Goal: Information Seeking & Learning: Learn about a topic

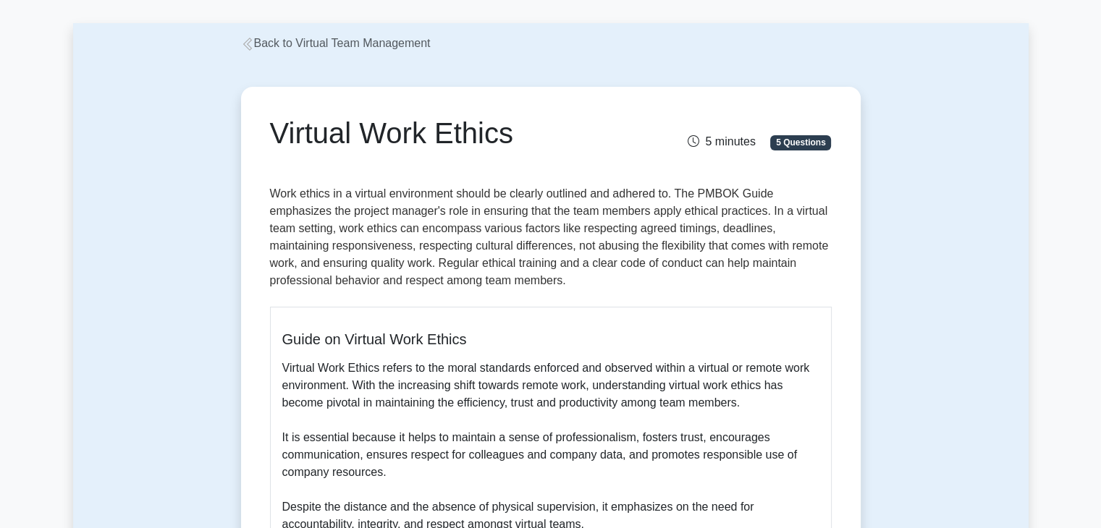
scroll to position [87, 0]
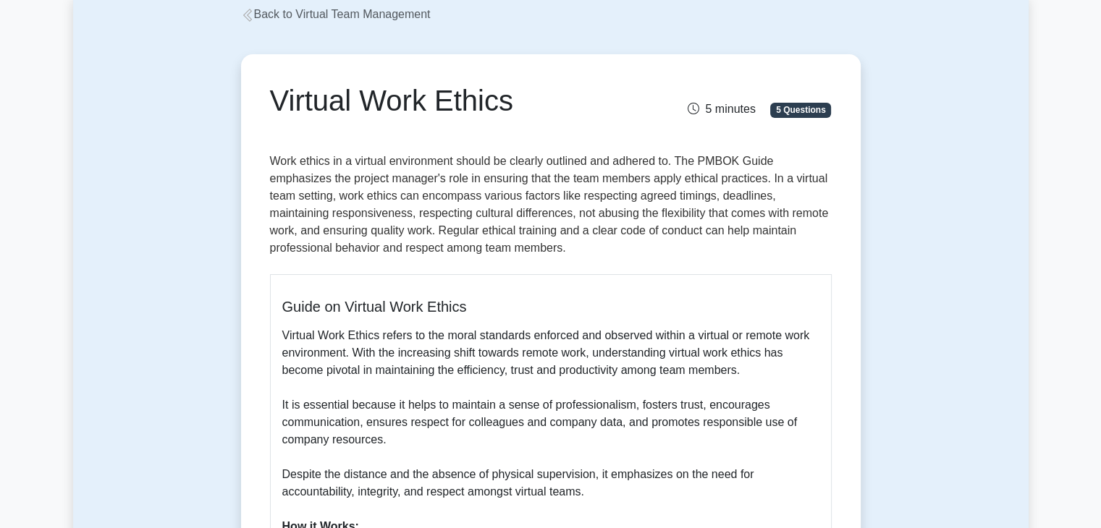
click at [769, 217] on p "Work ethics in a virtual environment should be clearly outlined and adhered to.…" at bounding box center [551, 208] width 562 height 110
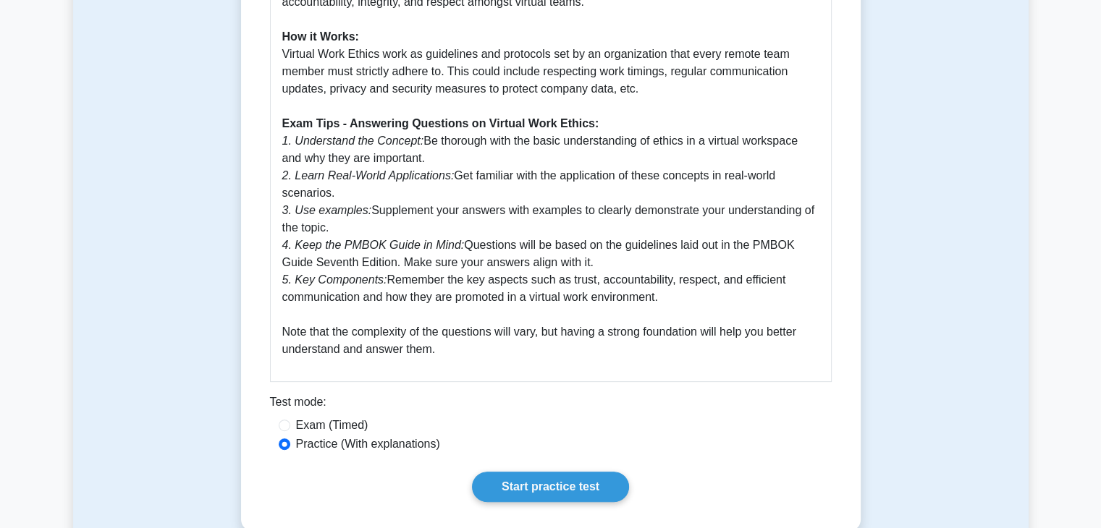
scroll to position [579, 0]
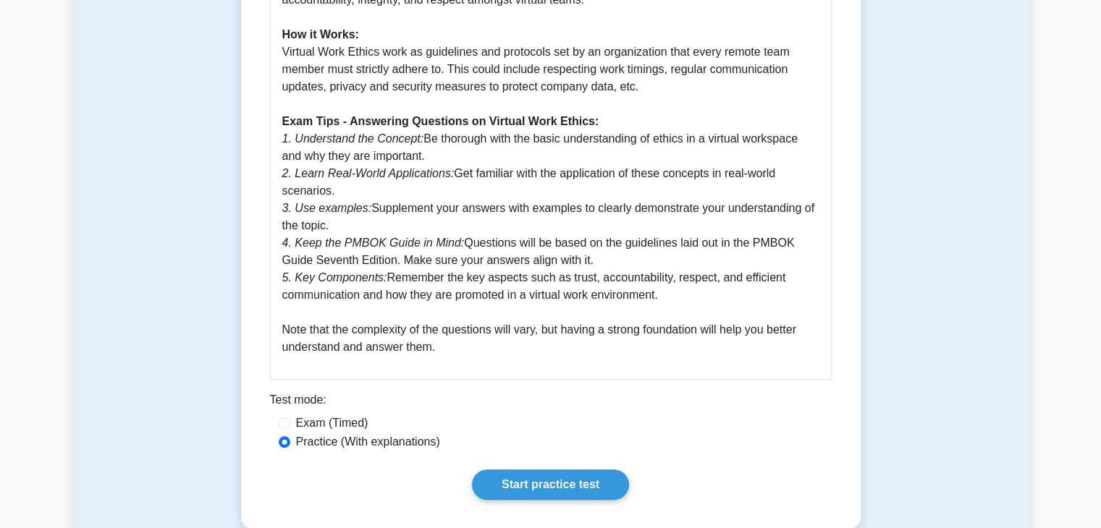
click at [685, 322] on p "Virtual Work Ethics refers to the moral standards enforced and observed within …" at bounding box center [550, 95] width 537 height 521
click at [530, 484] on link "Start practice test" at bounding box center [550, 485] width 157 height 30
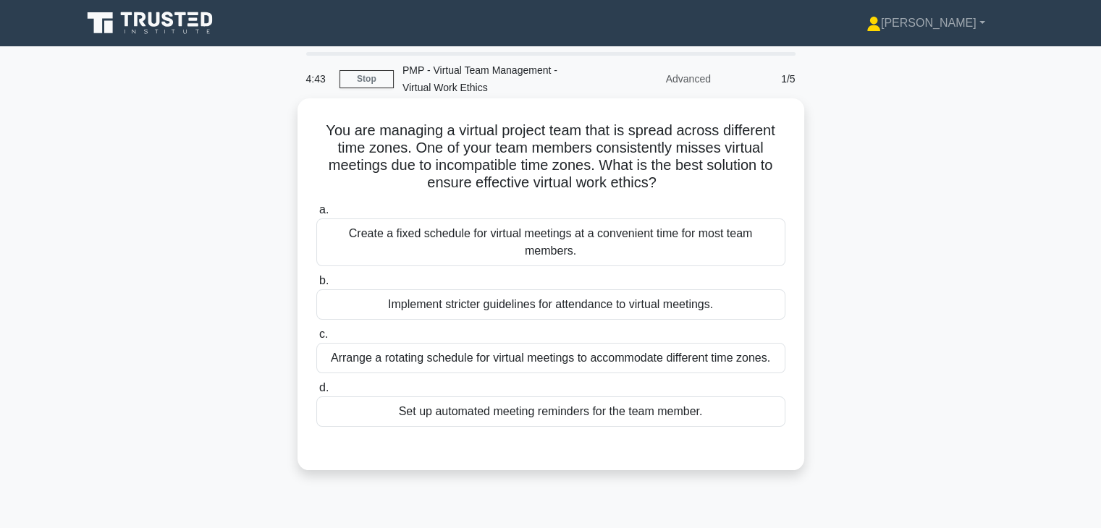
click at [655, 361] on div "Arrange a rotating schedule for virtual meetings to accommodate different time …" at bounding box center [550, 358] width 469 height 30
click at [316, 339] on input "c. Arrange a rotating schedule for virtual meetings to accommodate different ti…" at bounding box center [316, 334] width 0 height 9
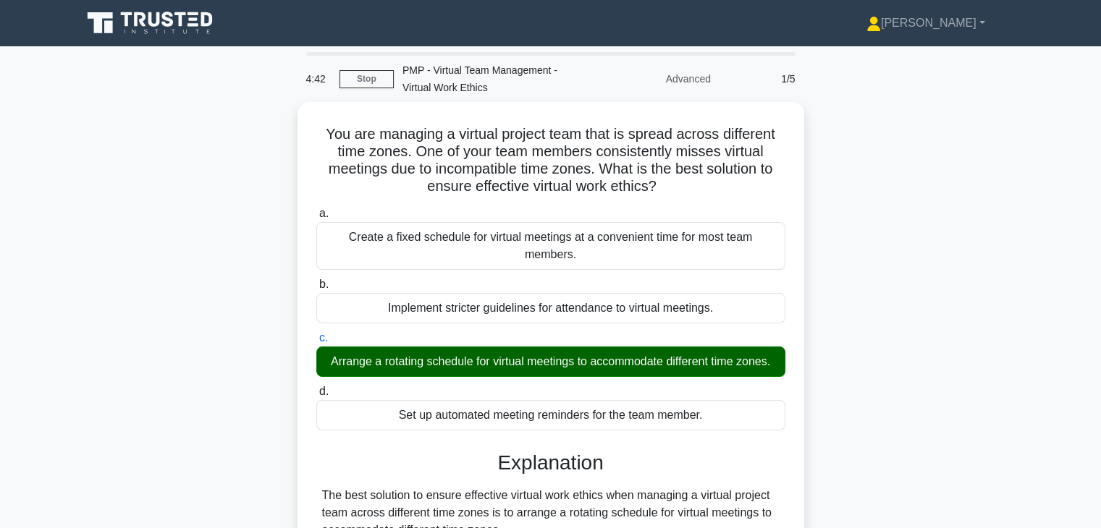
click at [904, 405] on div "You are managing a virtual project team that is spread across different time zo…" at bounding box center [550, 520] width 955 height 836
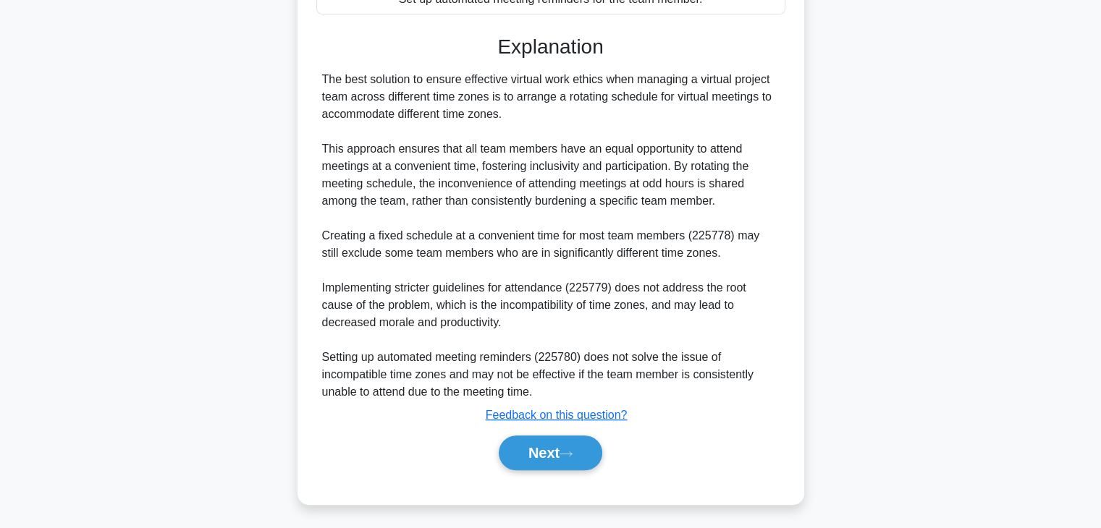
scroll to position [433, 0]
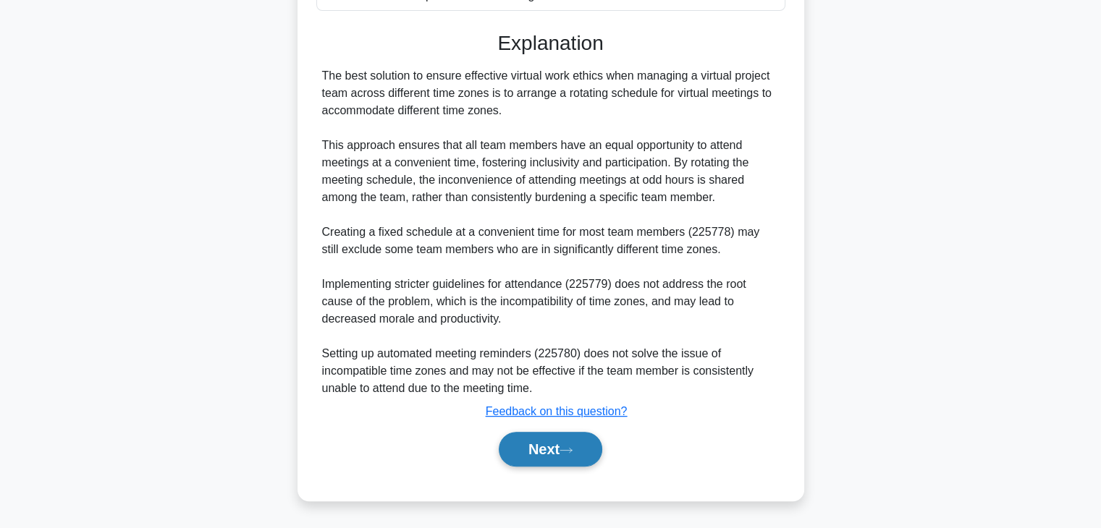
click at [536, 439] on button "Next" at bounding box center [551, 449] width 104 height 35
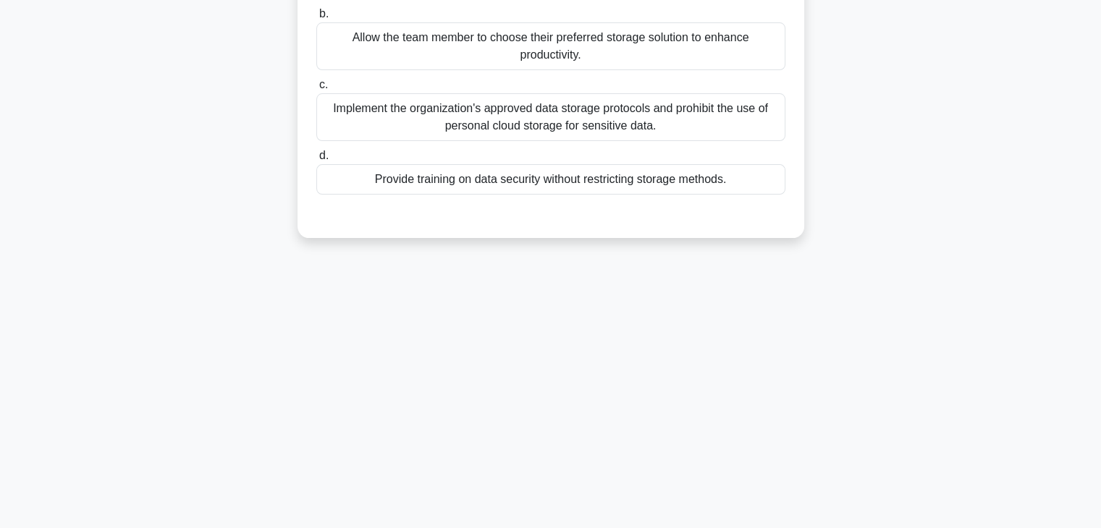
click at [738, 348] on div "4:38 Stop PMP - Virtual Team Management - Virtual Work Ethics Advanced 2/5 You …" at bounding box center [550, 161] width 955 height 724
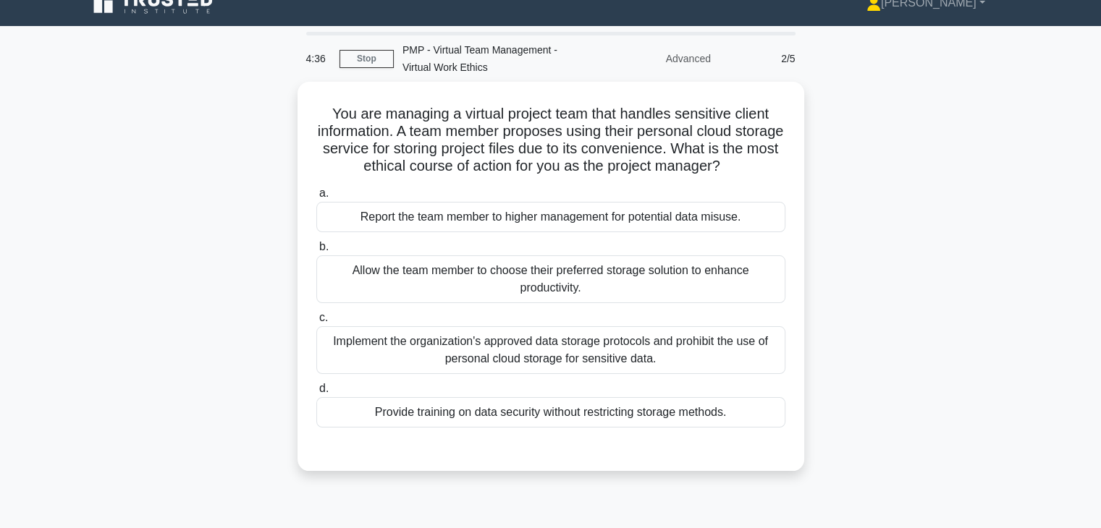
scroll to position [0, 0]
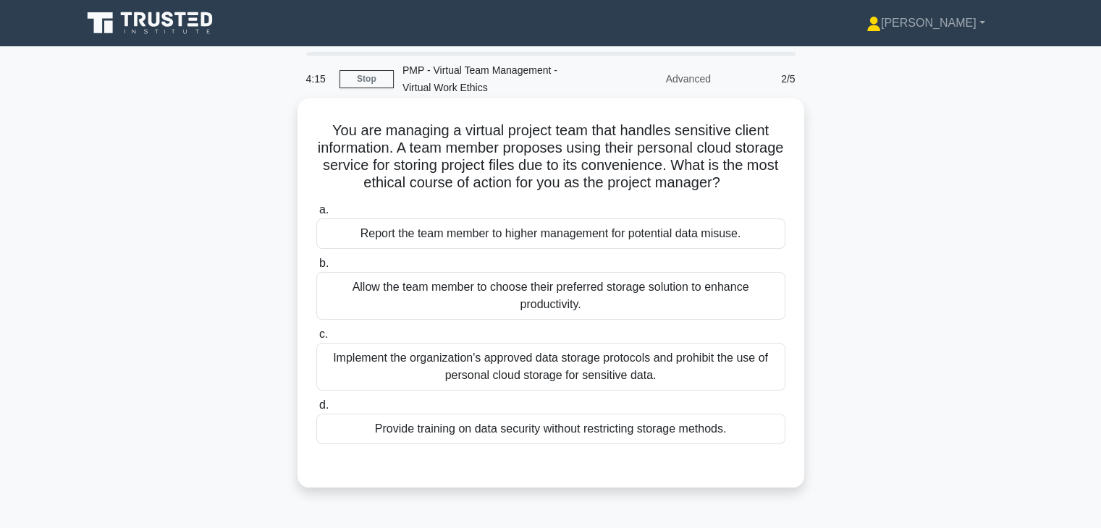
click at [760, 374] on div "Implement the organization's approved data storage protocols and prohibit the u…" at bounding box center [550, 367] width 469 height 48
click at [316, 339] on input "c. Implement the organization's approved data storage protocols and prohibit th…" at bounding box center [316, 334] width 0 height 9
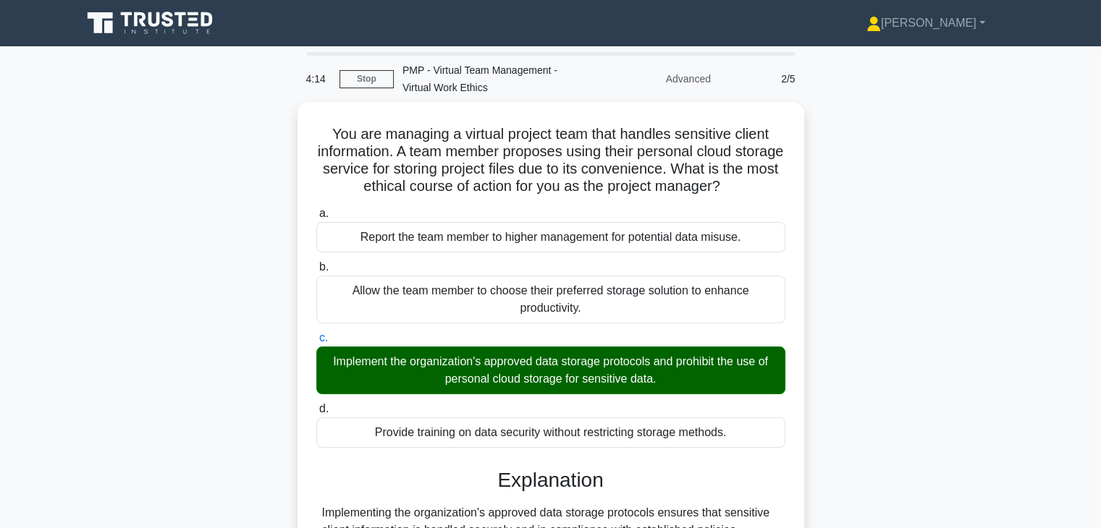
click at [877, 394] on div "You are managing a virtual project team that handles sensitive client informati…" at bounding box center [550, 398] width 955 height 593
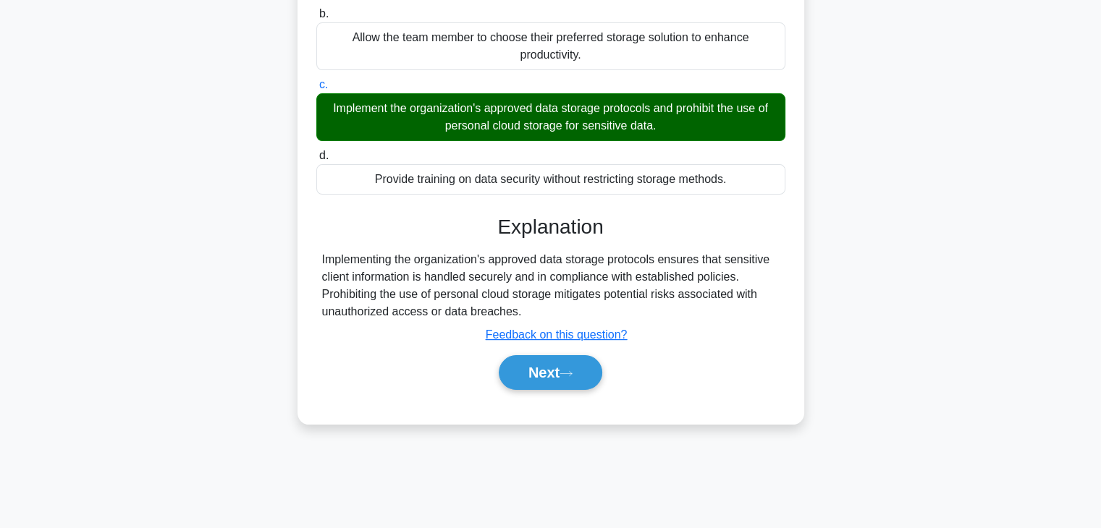
scroll to position [254, 0]
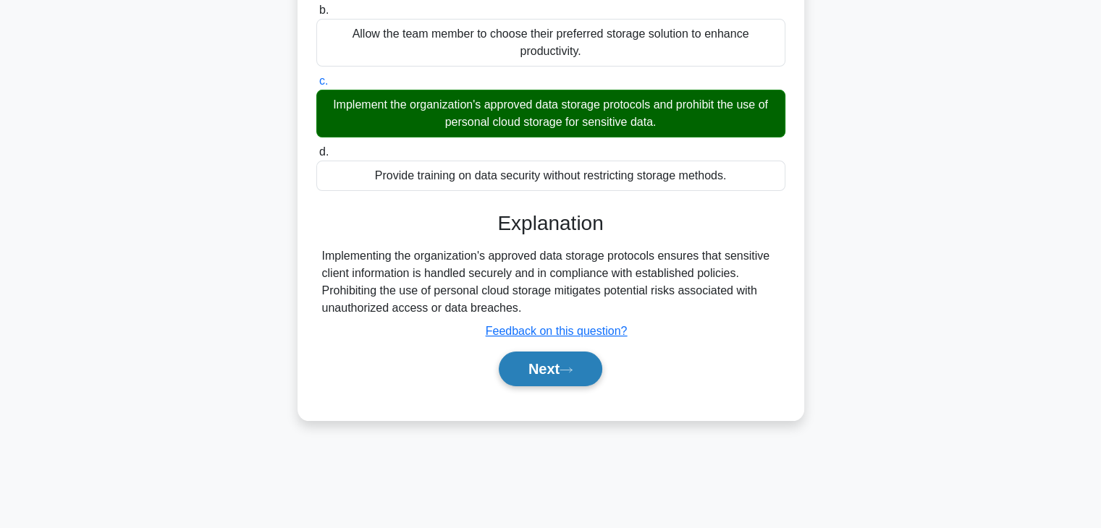
click at [528, 365] on button "Next" at bounding box center [551, 369] width 104 height 35
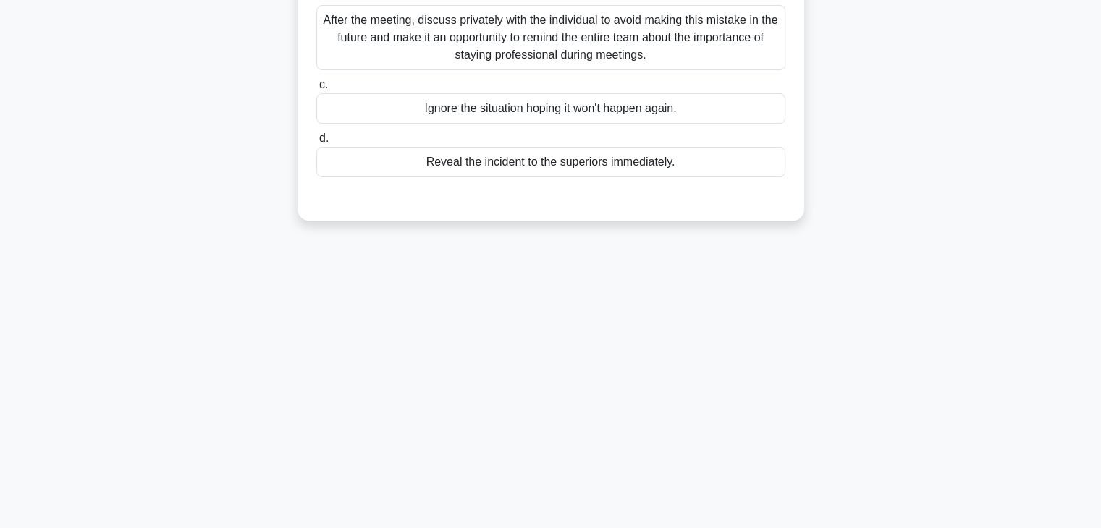
click at [914, 290] on div "4:09 Stop PMP - Virtual Team Management - Virtual Work Ethics Advanced 3/5 Duri…" at bounding box center [550, 161] width 955 height 724
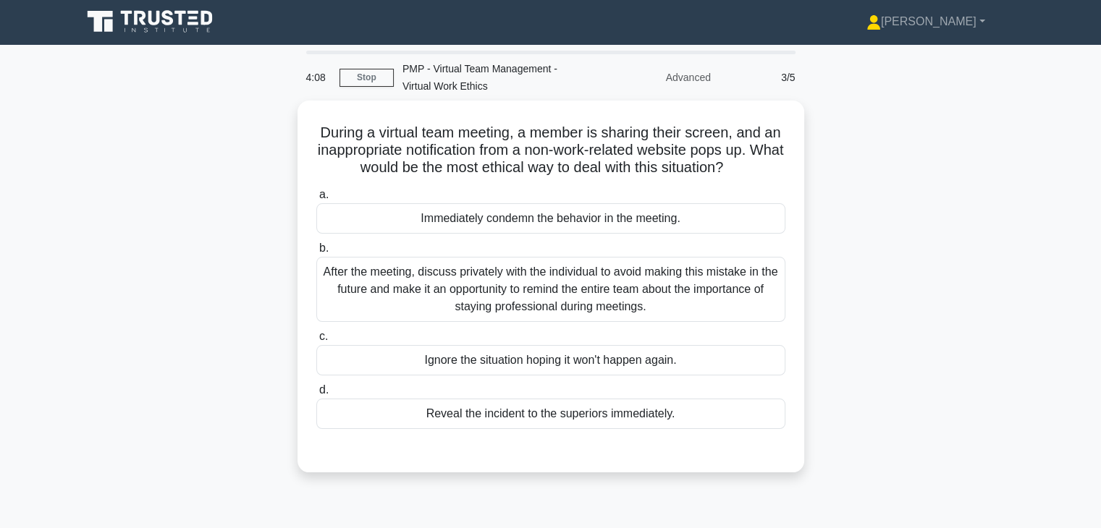
scroll to position [0, 0]
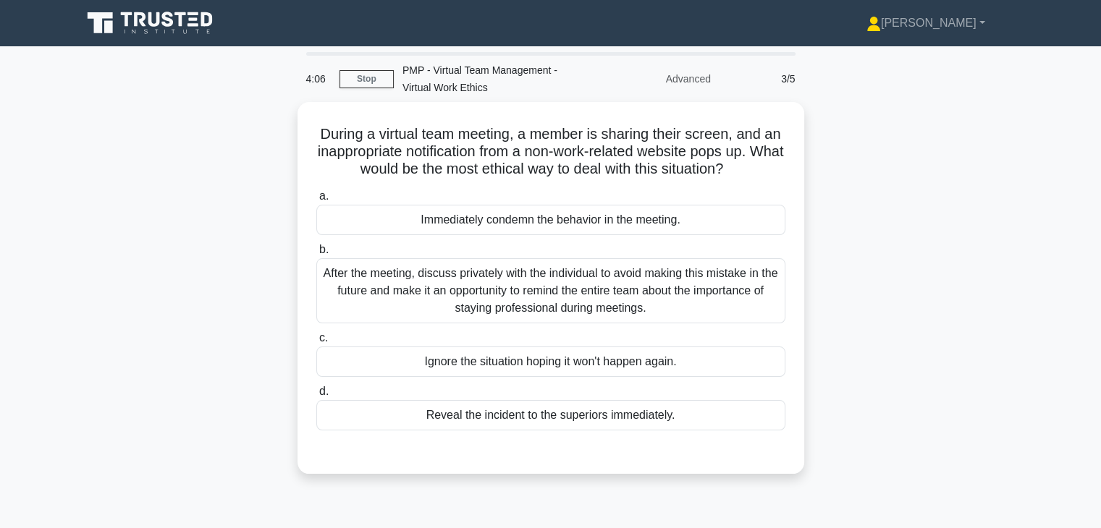
click at [898, 290] on div "During a virtual team meeting, a member is sharing their screen, and an inappro…" at bounding box center [550, 296] width 955 height 389
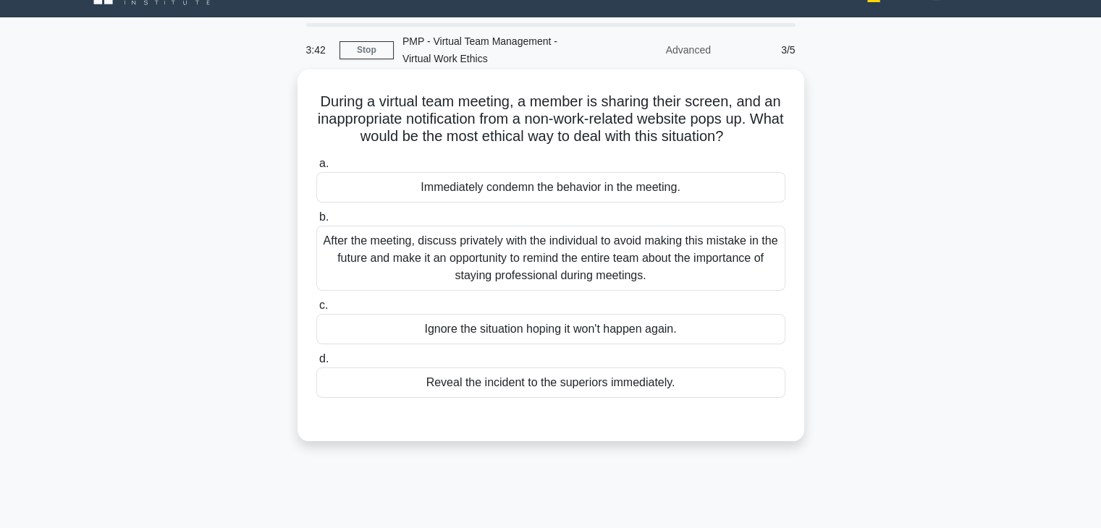
click at [732, 257] on div "After the meeting, discuss privately with the individual to avoid making this m…" at bounding box center [550, 258] width 469 height 65
click at [316, 222] on input "b. After the meeting, discuss privately with the individual to avoid making thi…" at bounding box center [316, 217] width 0 height 9
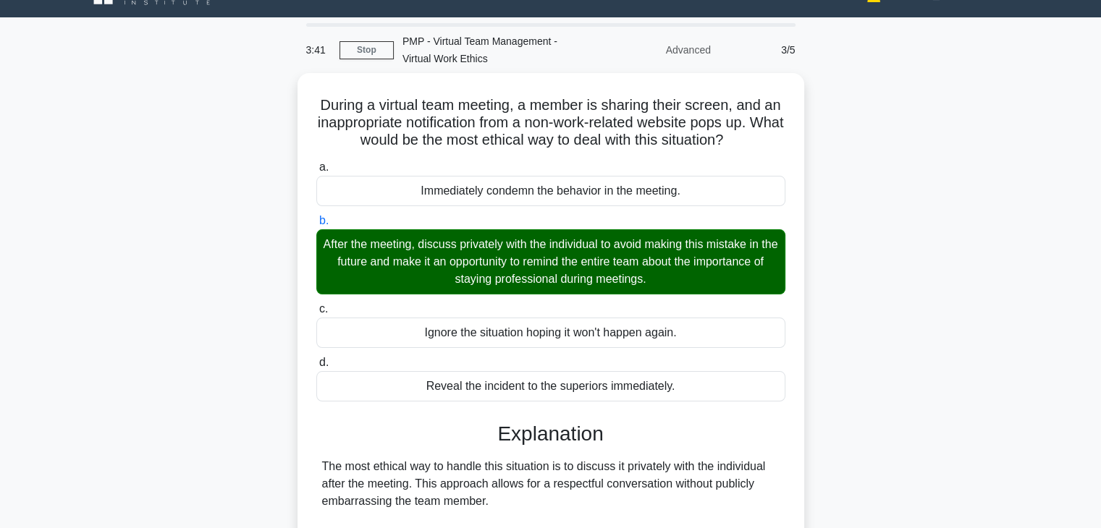
click at [862, 327] on div "During a virtual team meeting, a member is sharing their screen, and an inappro…" at bounding box center [550, 491] width 955 height 836
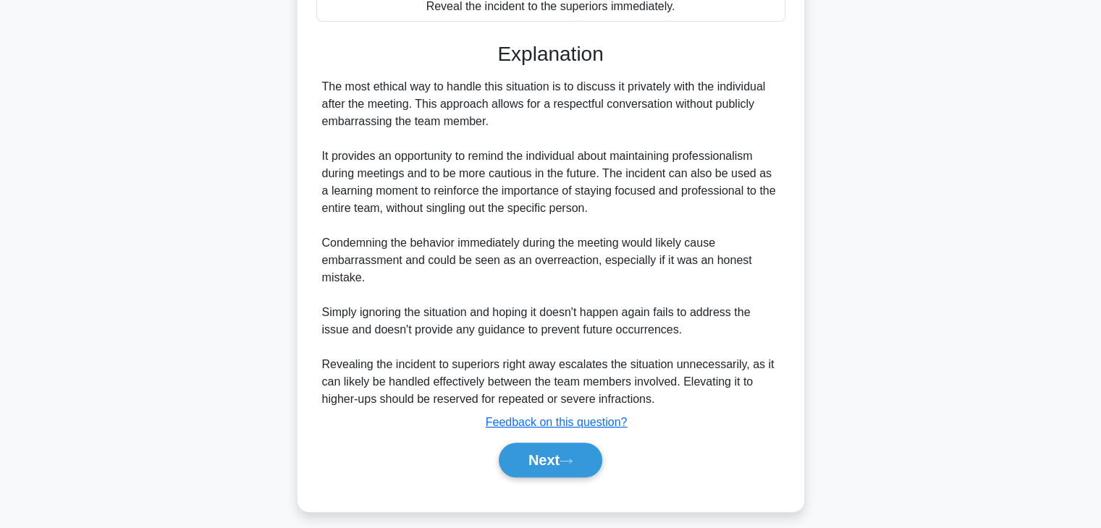
scroll to position [415, 0]
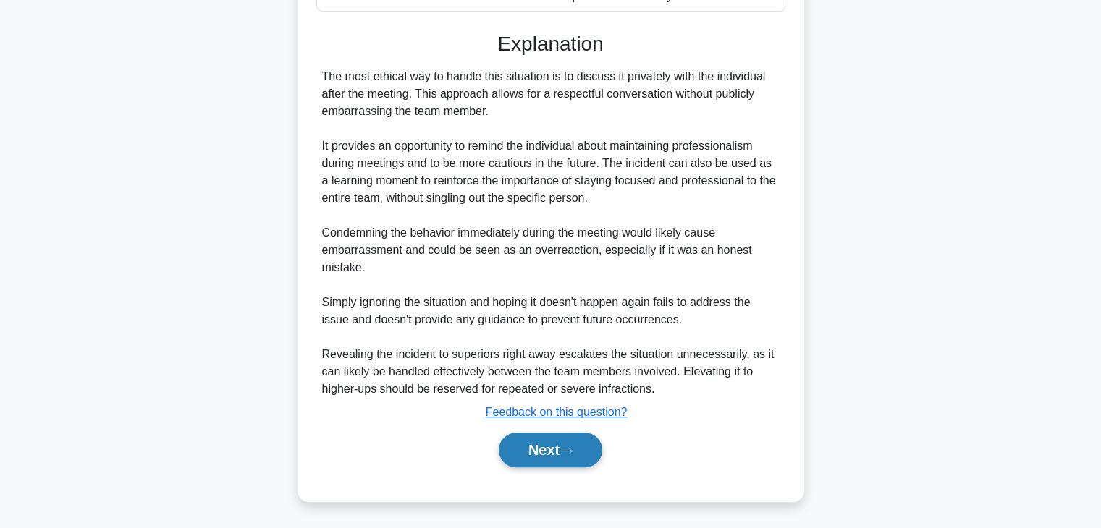
click at [519, 457] on button "Next" at bounding box center [551, 450] width 104 height 35
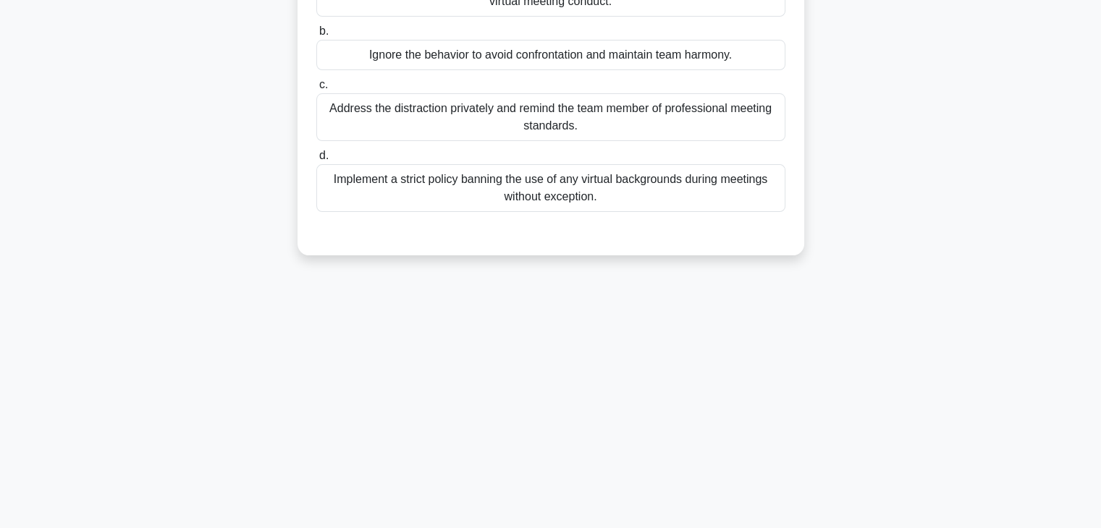
click at [848, 260] on div "During a virtual project meeting, a team member frequently changes their virtua…" at bounding box center [550, 61] width 955 height 424
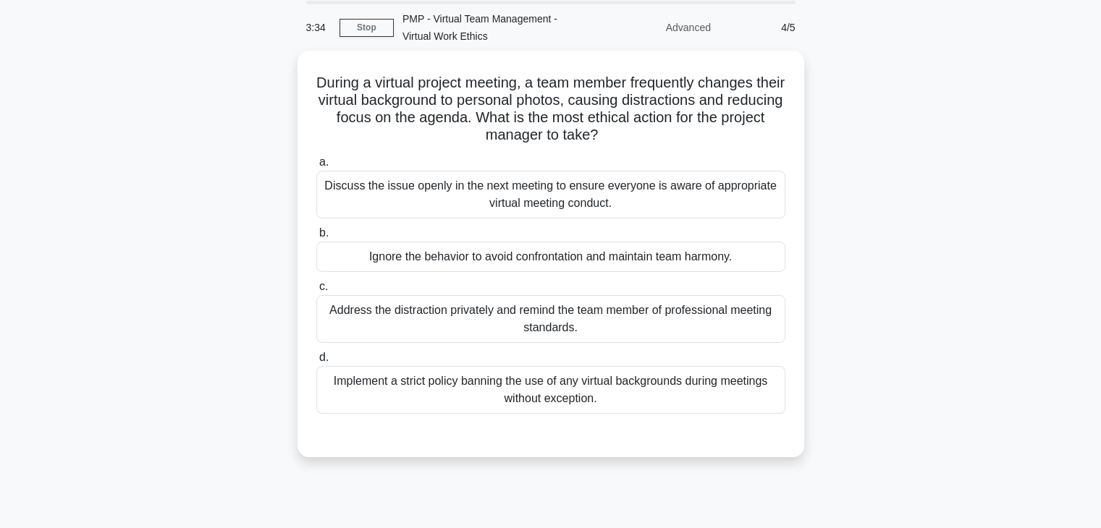
scroll to position [22, 0]
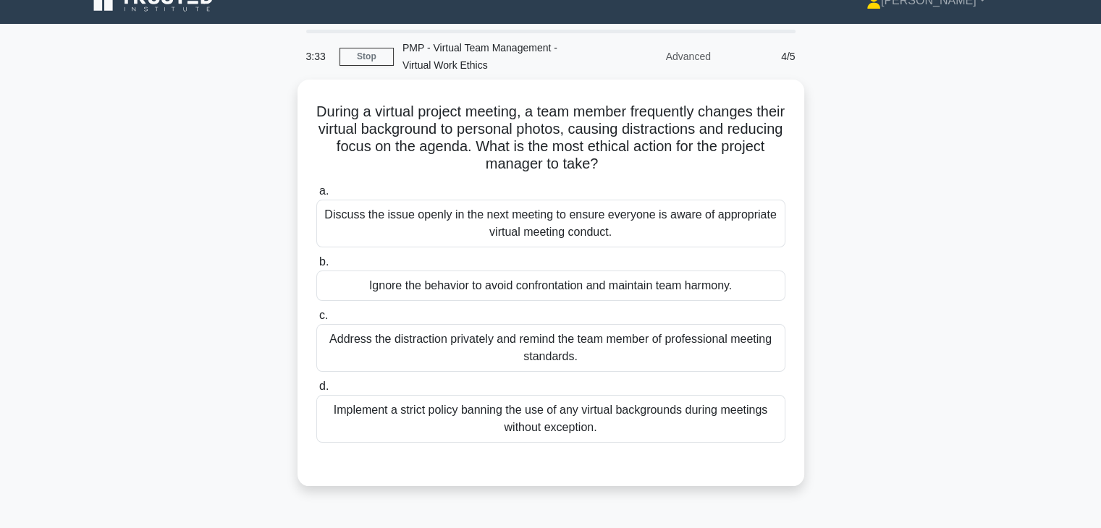
click at [853, 271] on div "During a virtual project meeting, a team member frequently changes their virtua…" at bounding box center [550, 292] width 955 height 424
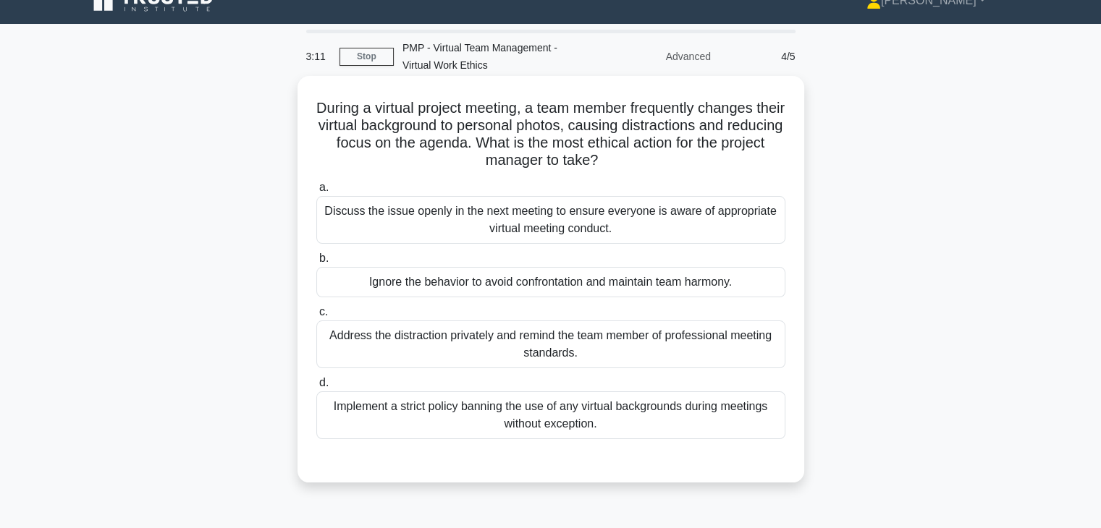
click at [747, 347] on div "Address the distraction privately and remind the team member of professional me…" at bounding box center [550, 345] width 469 height 48
click at [316, 317] on input "c. Address the distraction privately and remind the team member of professional…" at bounding box center [316, 312] width 0 height 9
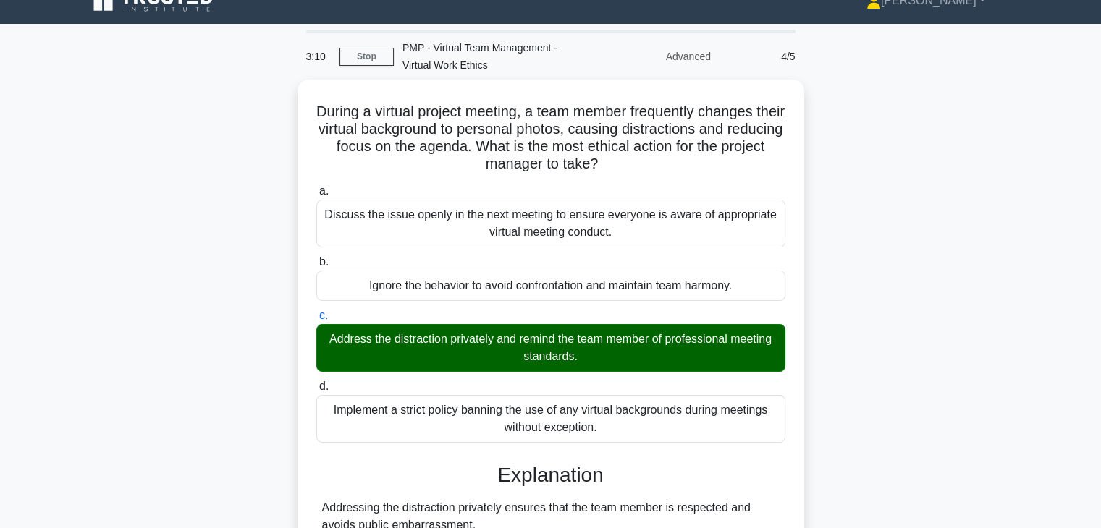
click at [316, 382] on input "d. Implement a strict policy banning the use of any virtual backgrounds during …" at bounding box center [316, 386] width 0 height 9
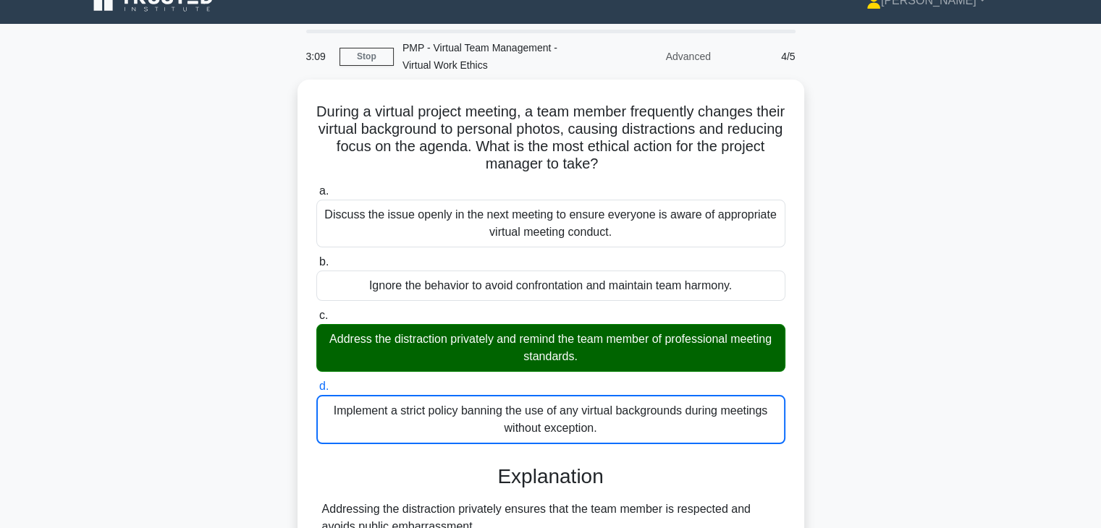
click at [316, 187] on input "a. Discuss the issue openly in the next meeting to ensure everyone is aware of …" at bounding box center [316, 191] width 0 height 9
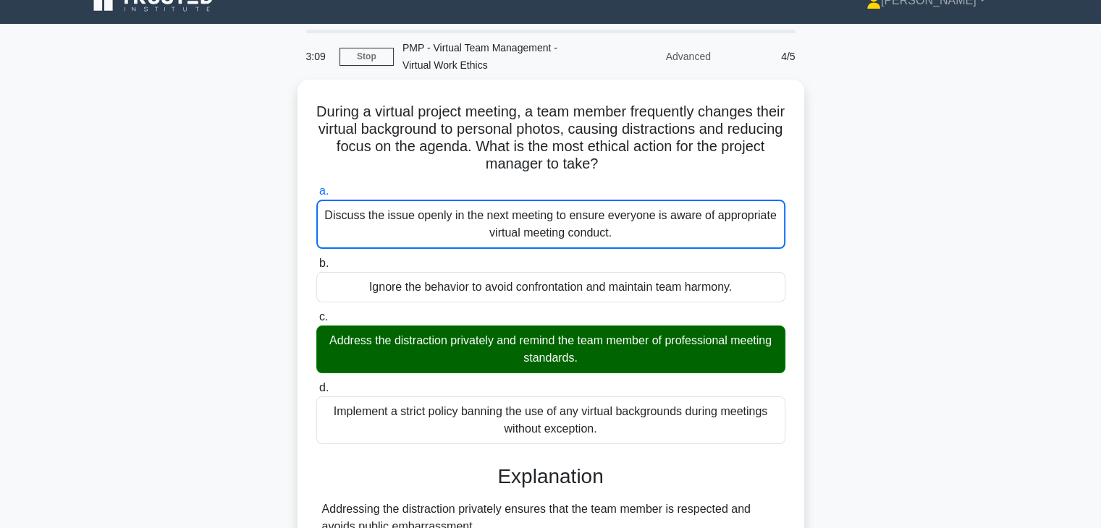
click at [316, 259] on input "b. Ignore the behavior to avoid confrontation and maintain team harmony." at bounding box center [316, 263] width 0 height 9
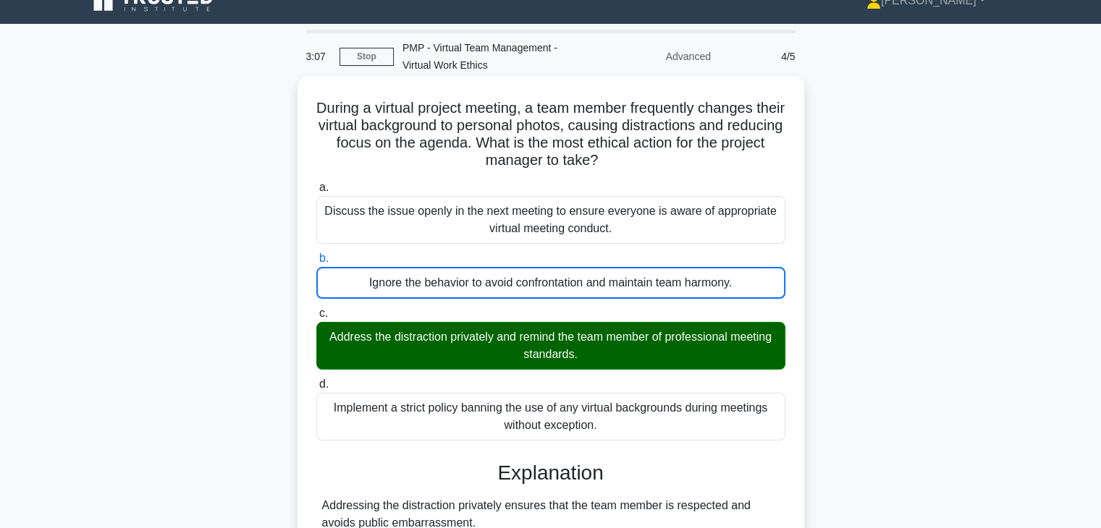
click at [753, 352] on div "Address the distraction privately and remind the team member of professional me…" at bounding box center [550, 346] width 469 height 48
click at [316, 318] on input "c. Address the distraction privately and remind the team member of professional…" at bounding box center [316, 313] width 0 height 9
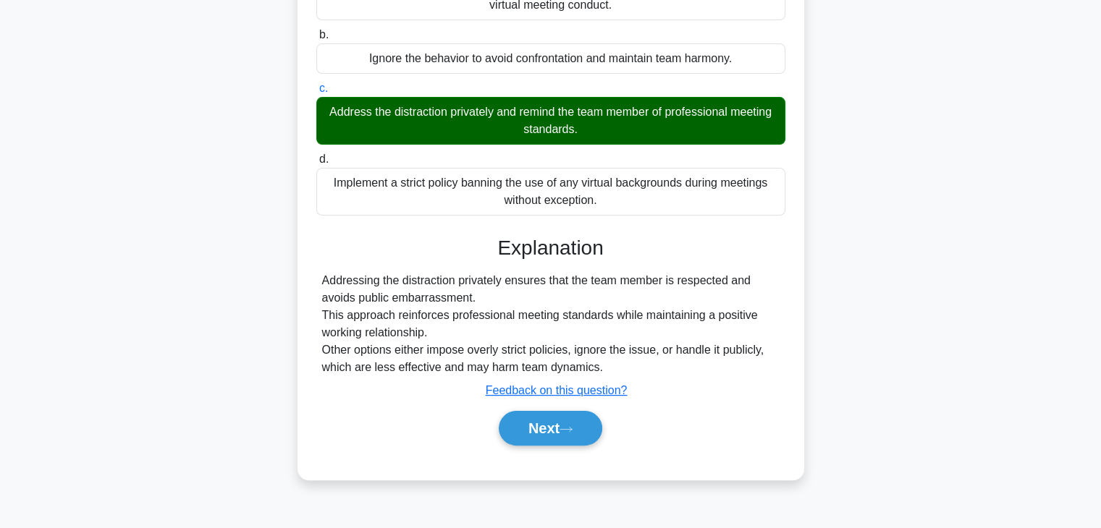
scroll to position [254, 0]
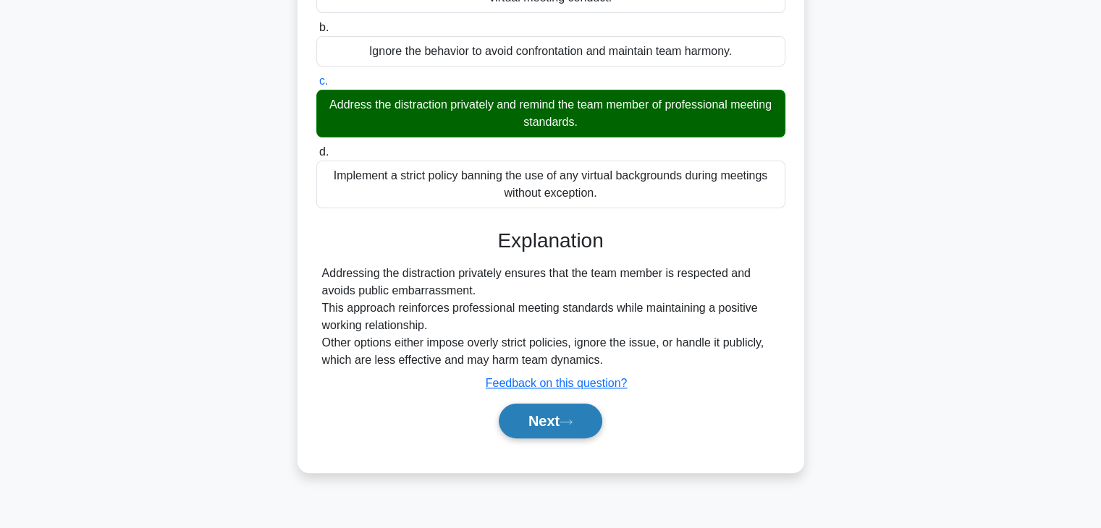
click at [539, 426] on button "Next" at bounding box center [551, 421] width 104 height 35
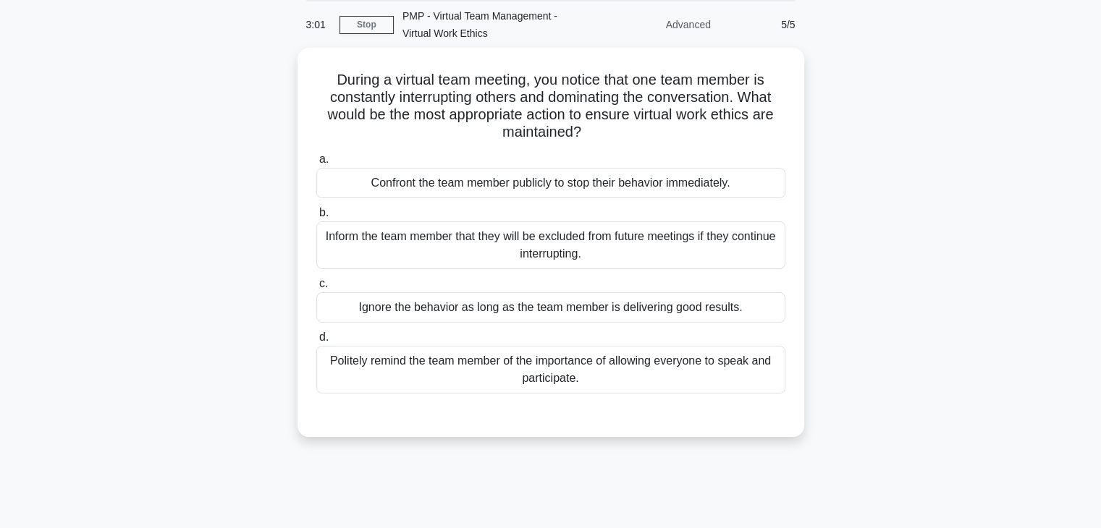
scroll to position [51, 0]
click at [685, 381] on div "Politely remind the team member of the importance of allowing everyone to speak…" at bounding box center [550, 369] width 469 height 48
click at [316, 342] on input "d. Politely remind the team member of the importance of allowing everyone to sp…" at bounding box center [316, 336] width 0 height 9
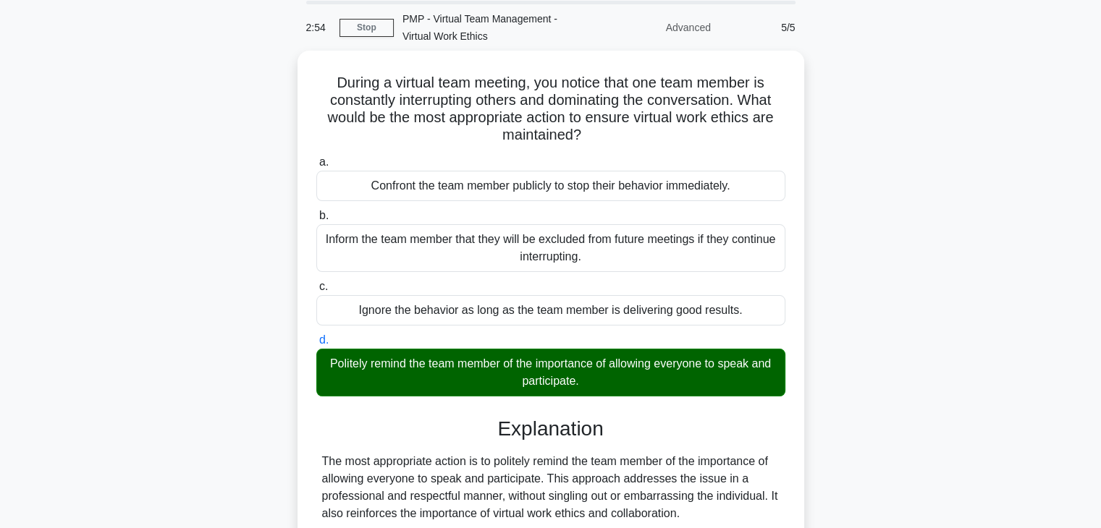
click at [316, 158] on input "a. Confront the team member publicly to stop their behavior immediately." at bounding box center [316, 162] width 0 height 9
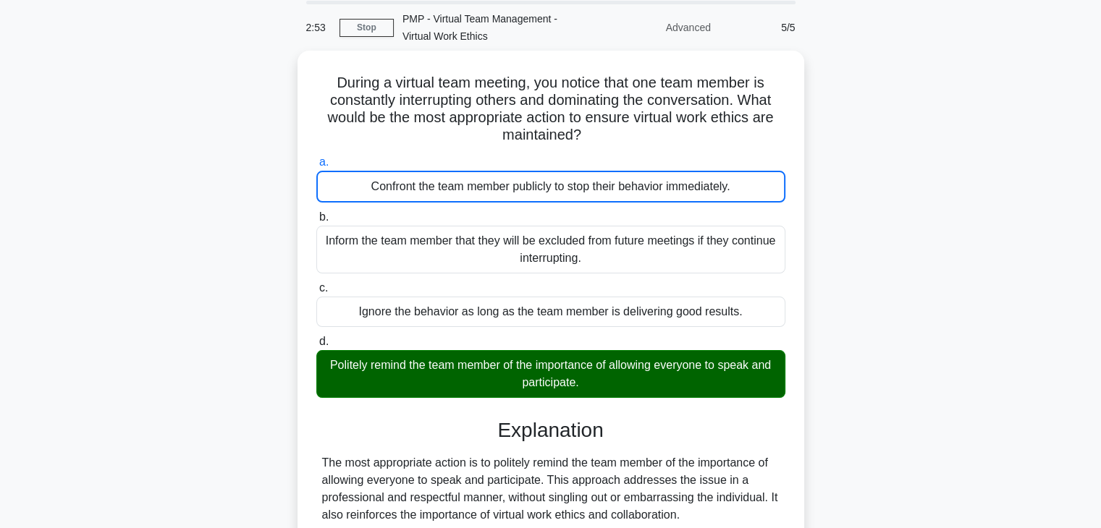
click at [316, 213] on input "b. Inform the team member that they will be excluded from future meetings if th…" at bounding box center [316, 217] width 0 height 9
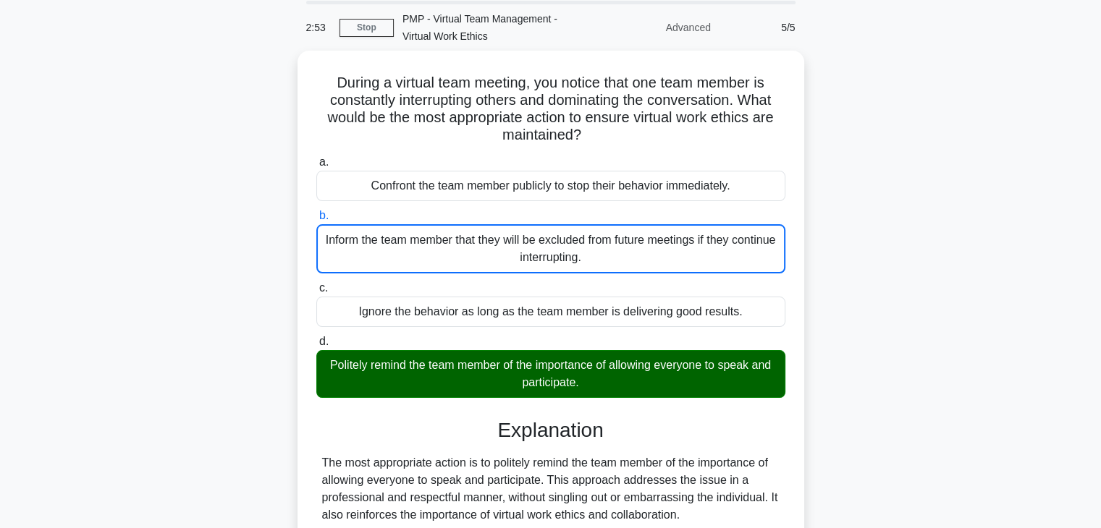
click at [316, 284] on input "c. Ignore the behavior as long as the team member is delivering good results." at bounding box center [316, 288] width 0 height 9
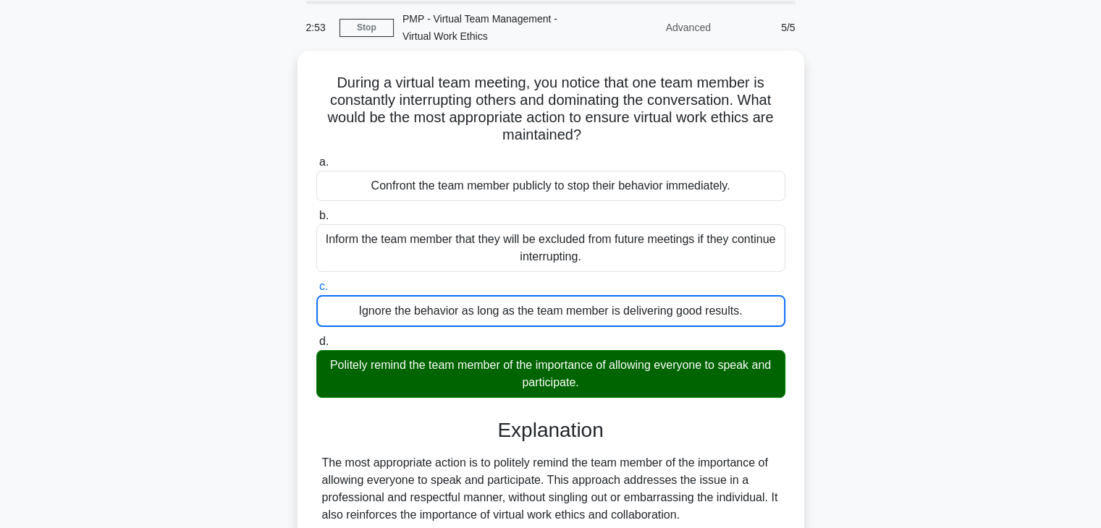
click at [316, 337] on input "d. Politely remind the team member of the importance of allowing everyone to sp…" at bounding box center [316, 341] width 0 height 9
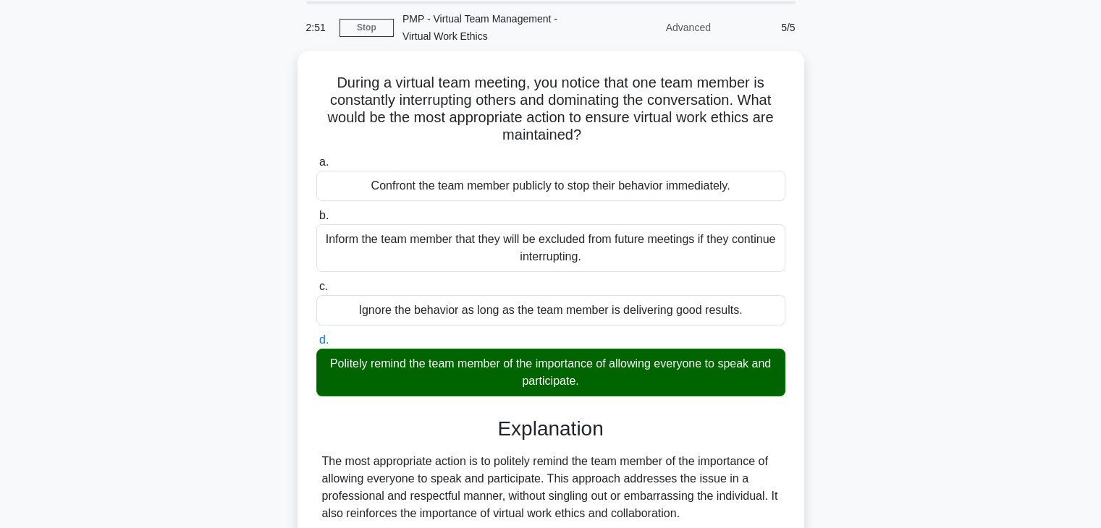
scroll to position [276, 0]
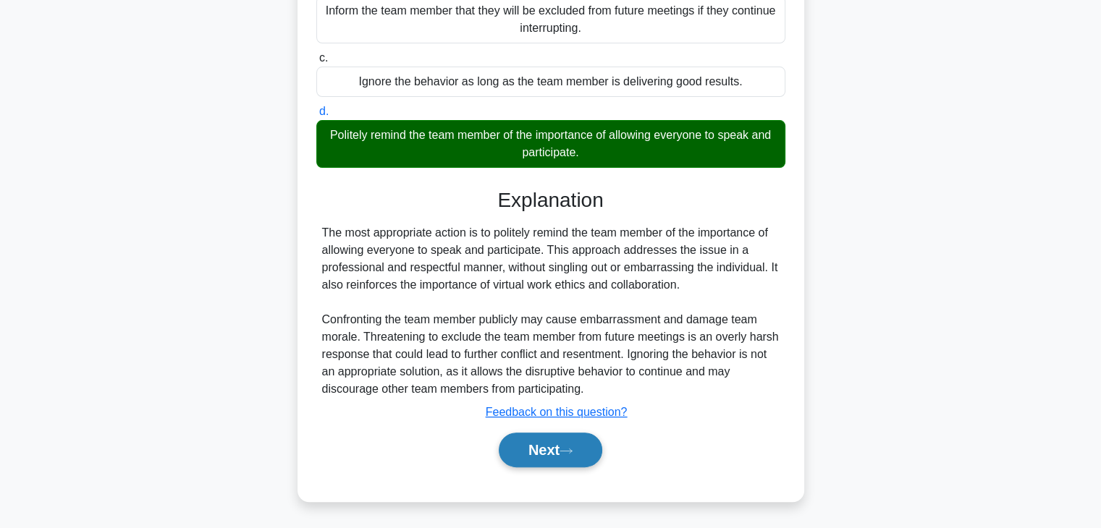
click at [536, 452] on button "Next" at bounding box center [551, 450] width 104 height 35
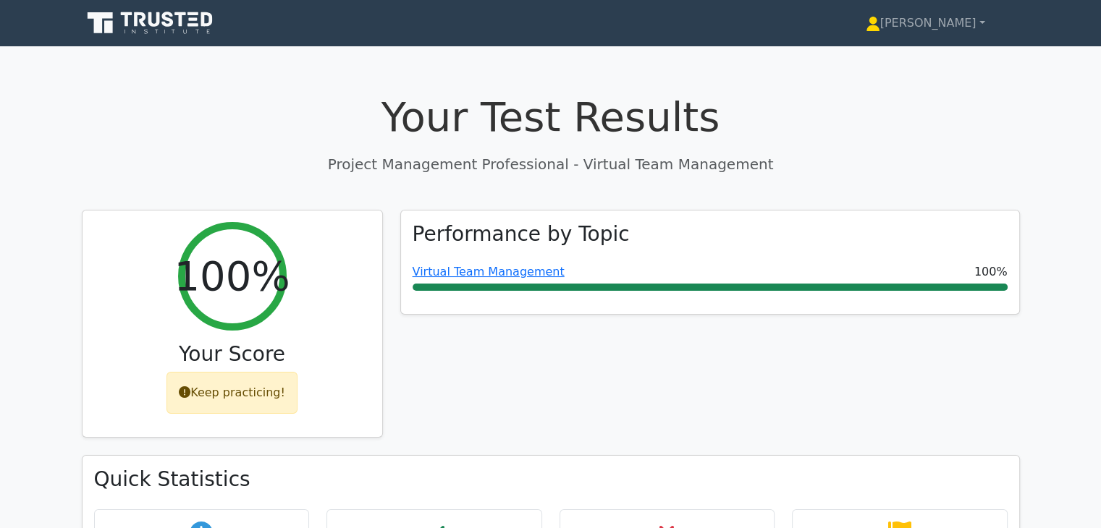
click at [628, 366] on div "Performance by Topic Virtual Team Management 100%" at bounding box center [710, 333] width 637 height 246
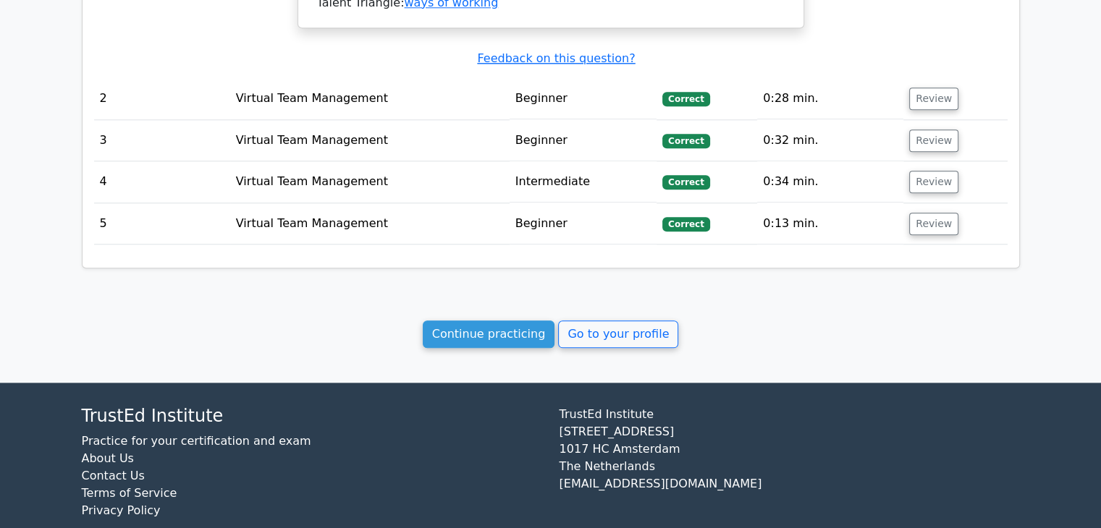
scroll to position [1529, 0]
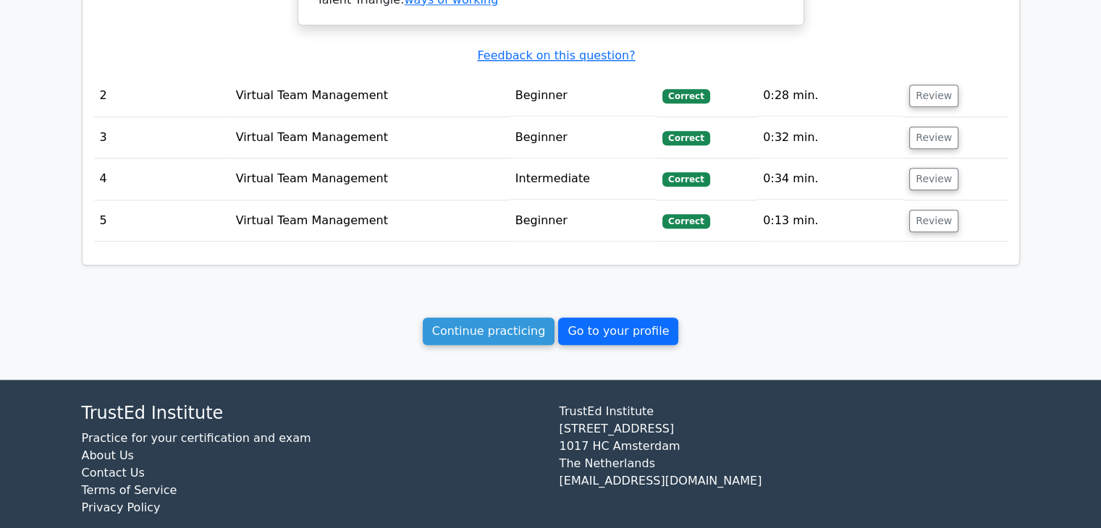
click at [619, 318] on link "Go to your profile" at bounding box center [618, 332] width 120 height 28
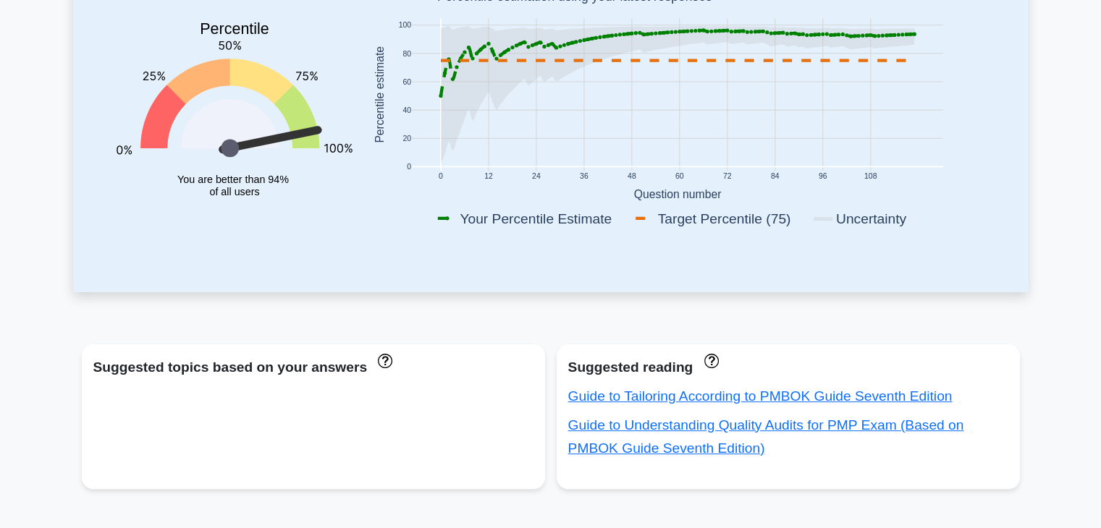
scroll to position [318, 0]
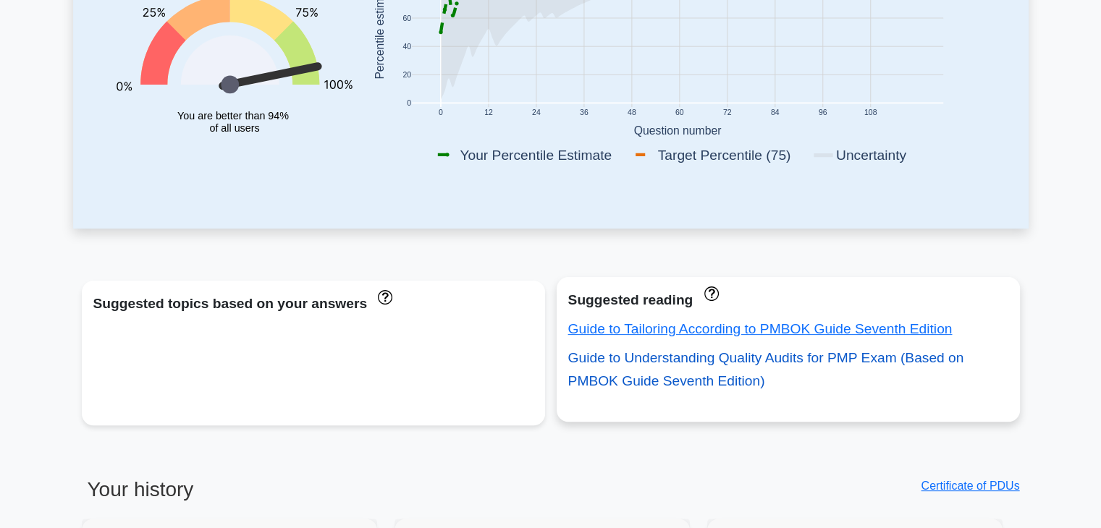
click at [767, 360] on link "Guide to Understanding Quality Audits for PMP Exam (Based on PMBOK Guide Sevent…" at bounding box center [766, 369] width 396 height 38
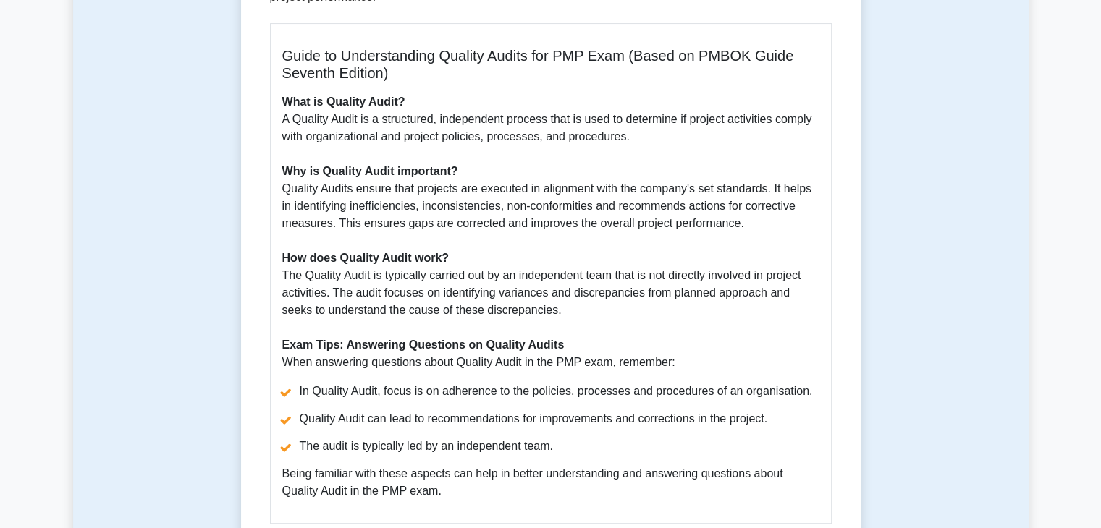
scroll to position [376, 0]
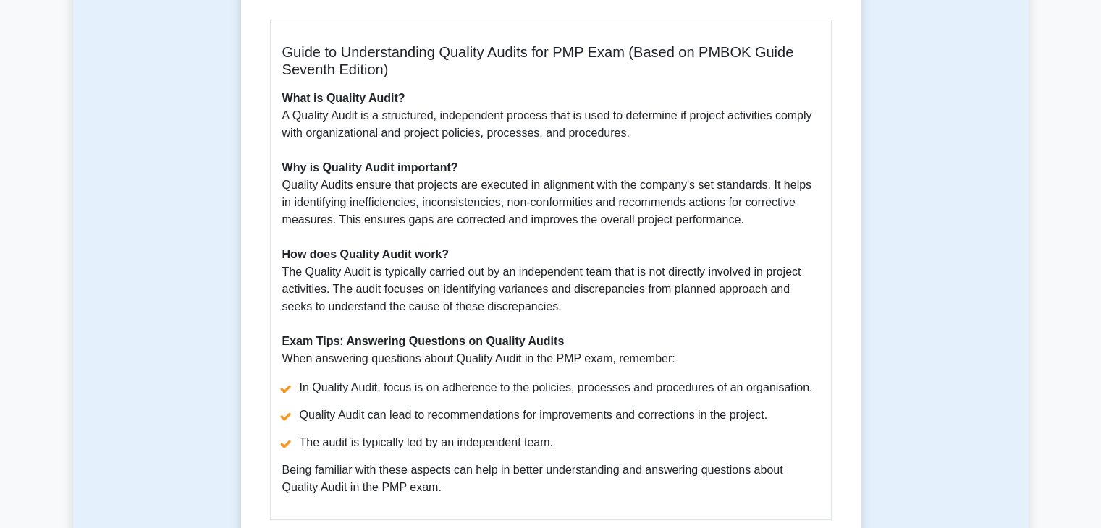
click at [677, 339] on p "What is Quality Audit? A Quality Audit is a structured, independent process tha…" at bounding box center [550, 229] width 537 height 278
